Goal: Task Accomplishment & Management: Use online tool/utility

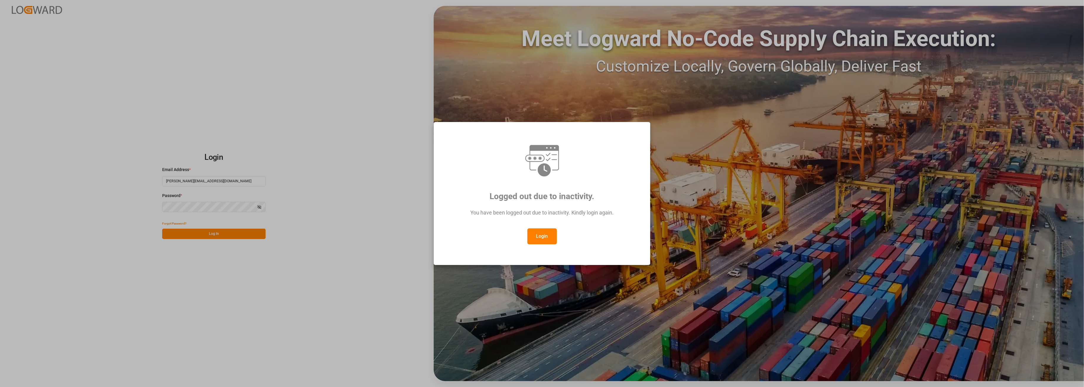
click at [539, 237] on button "Login" at bounding box center [542, 236] width 30 height 16
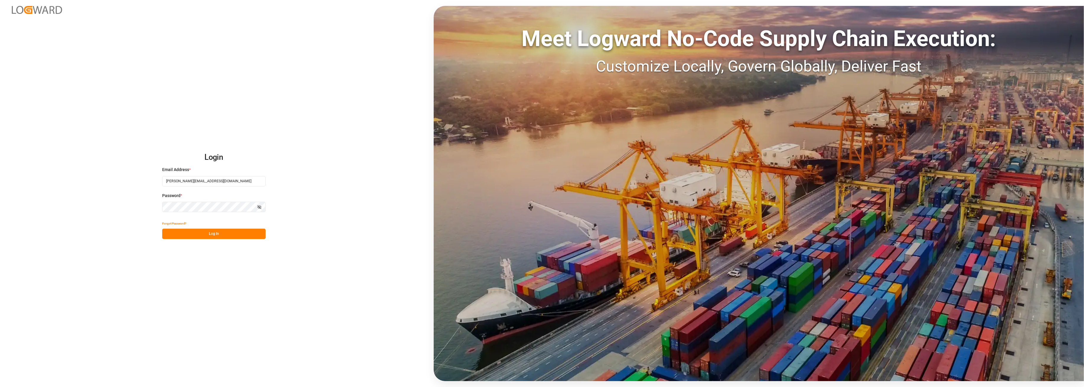
click at [212, 238] on button "Log In" at bounding box center [213, 234] width 103 height 10
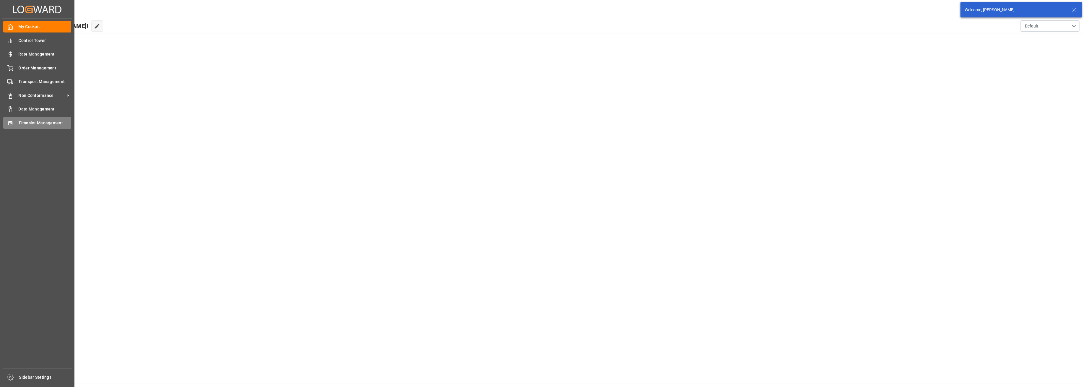
click at [28, 120] on span "Timeslot Management" at bounding box center [45, 123] width 53 height 6
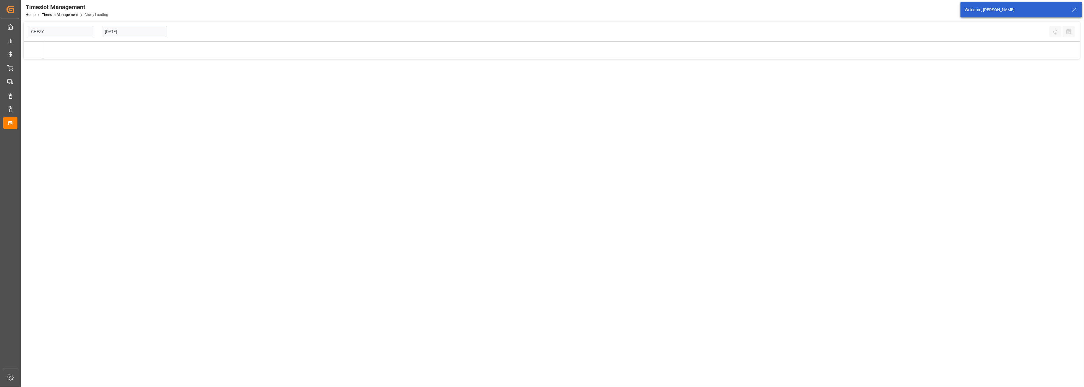
type input "Chezy Loading"
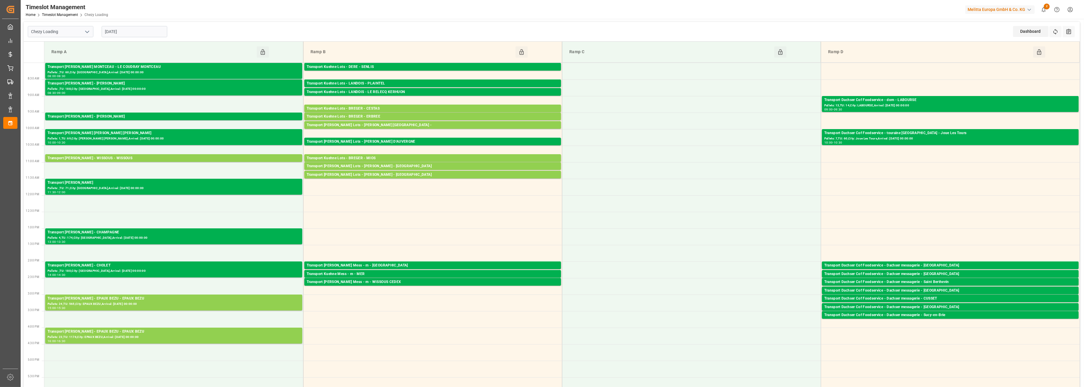
click at [148, 32] on input "[DATE]" at bounding box center [135, 31] width 66 height 11
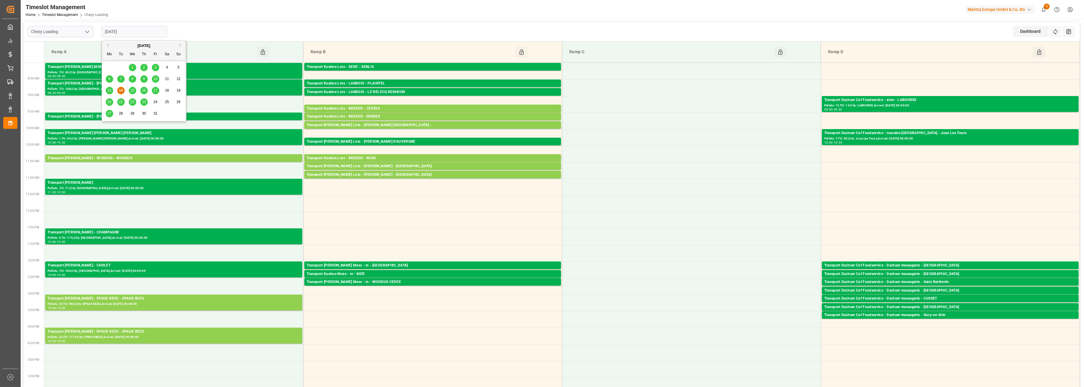
click at [133, 92] on span "15" at bounding box center [132, 90] width 4 height 4
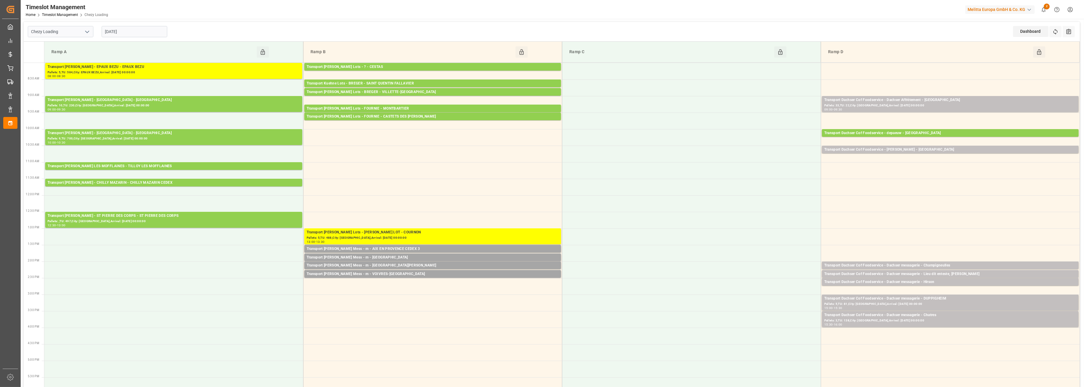
click at [130, 30] on input "[DATE]" at bounding box center [135, 31] width 66 height 11
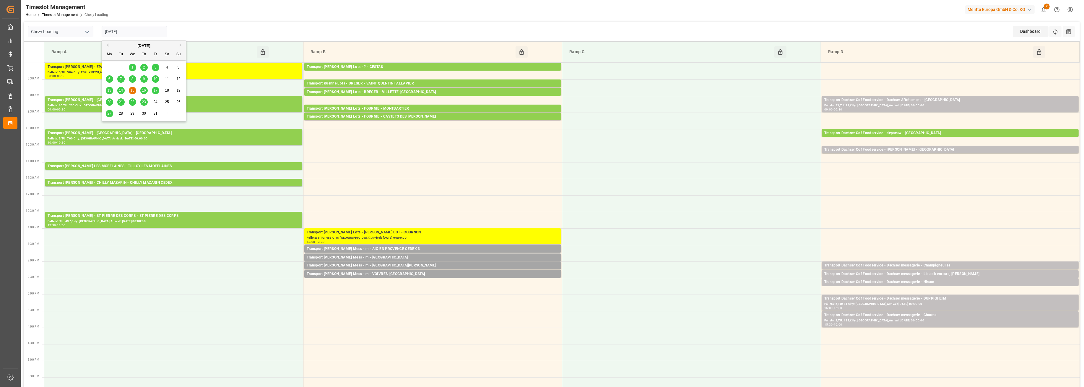
click at [121, 91] on span "14" at bounding box center [121, 90] width 4 height 4
type input "[DATE]"
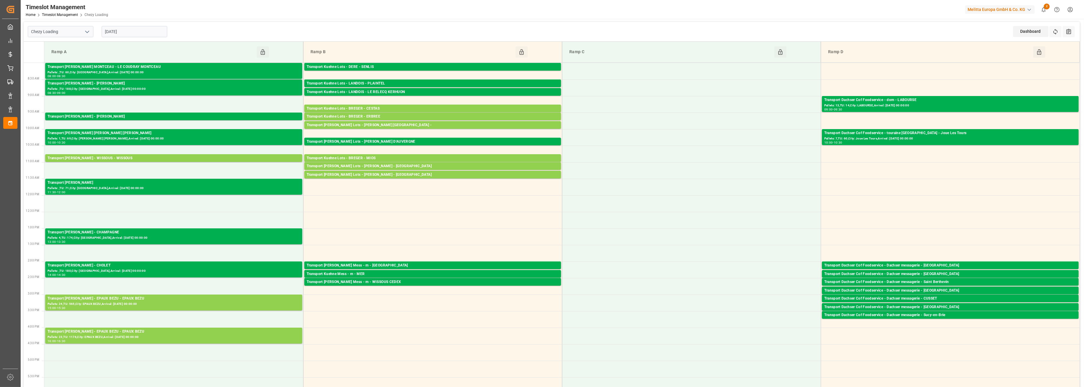
click at [90, 30] on icon "open menu" at bounding box center [87, 31] width 7 height 7
click at [73, 60] on div "Chezy Unloading" at bounding box center [60, 57] width 65 height 13
type input "Chezy Unloading"
